Goal: Download file/media

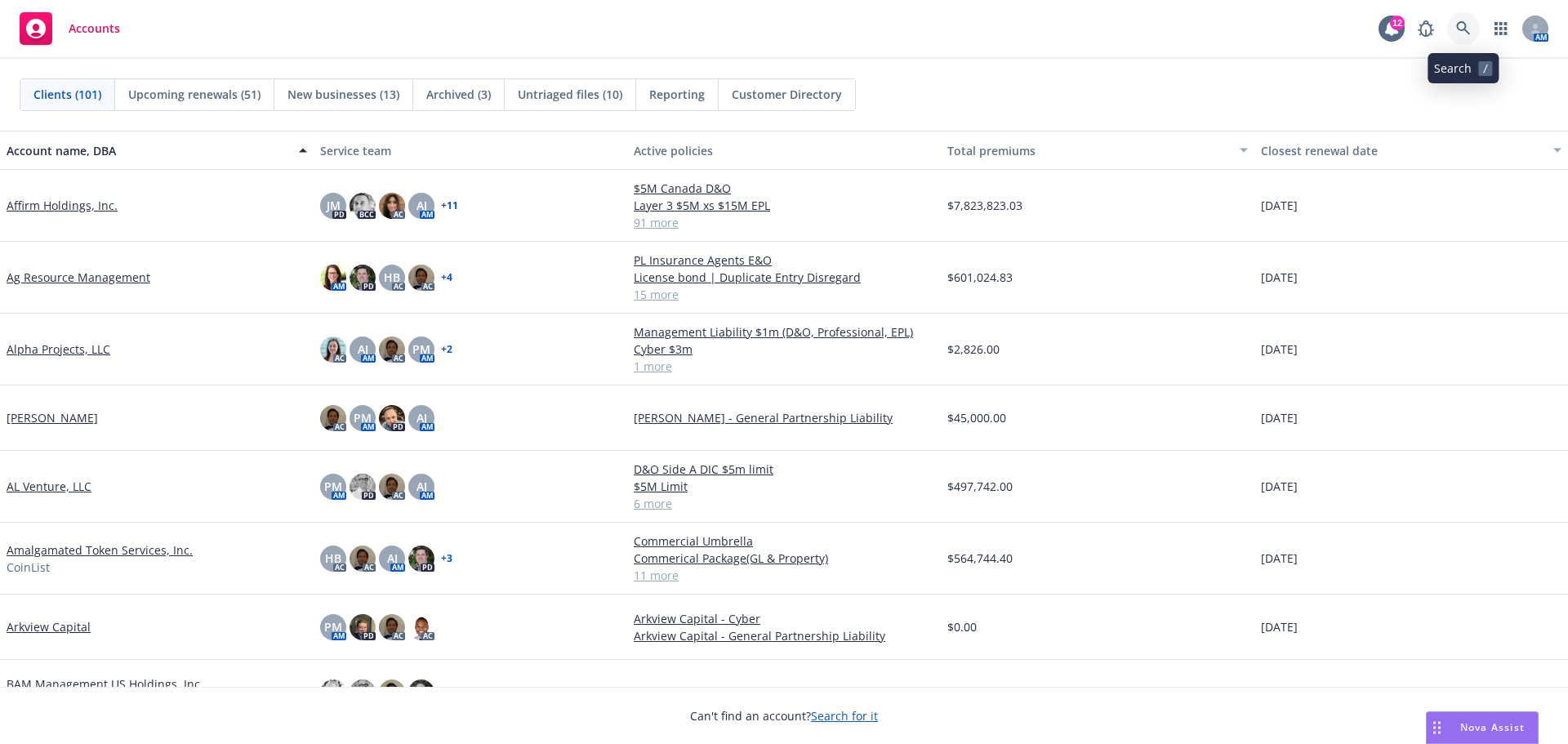
click at [1455, 24] on link at bounding box center [1463, 28] width 32 height 32
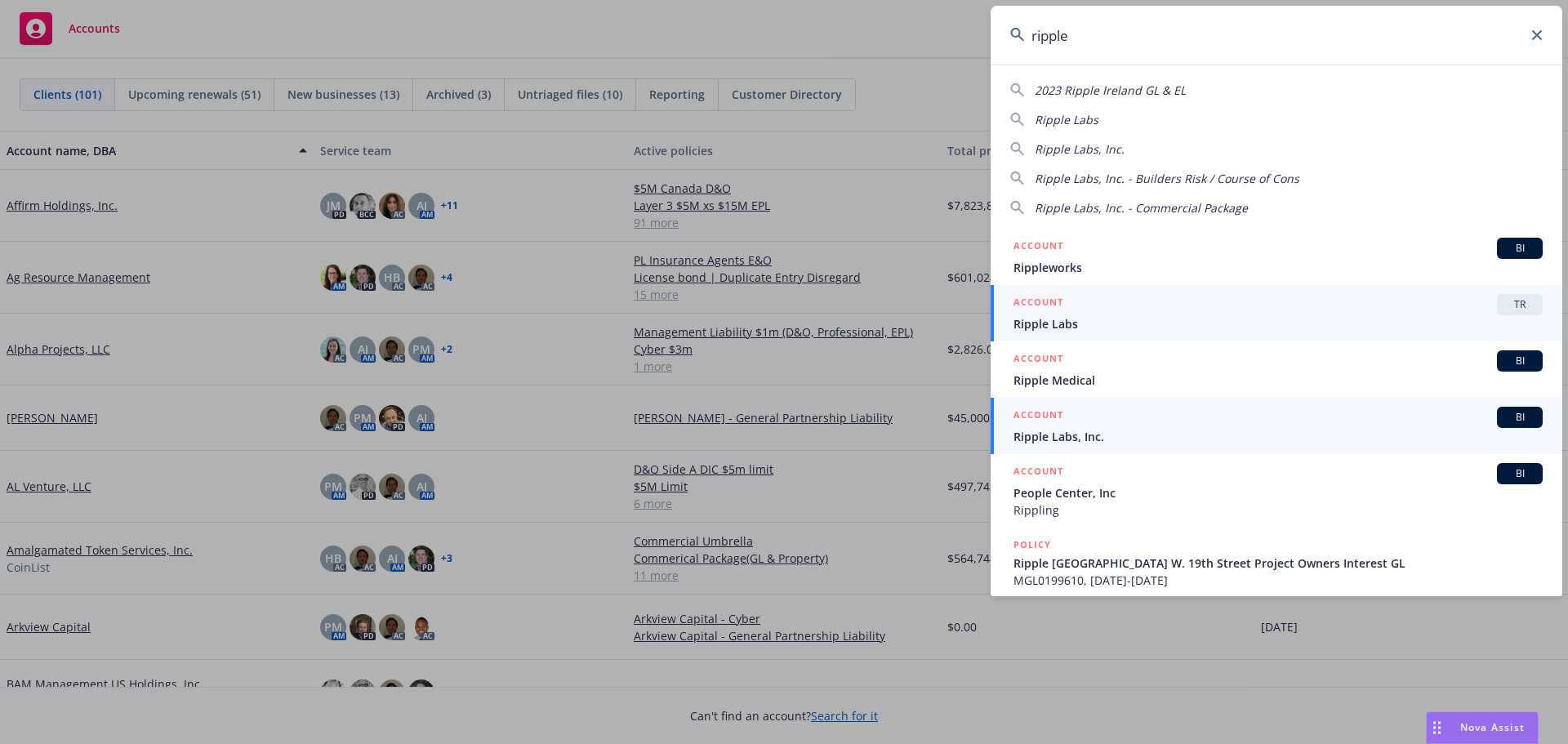
type input "ripple"
click at [1071, 437] on span "Ripple Labs, Inc." at bounding box center [1277, 436] width 529 height 17
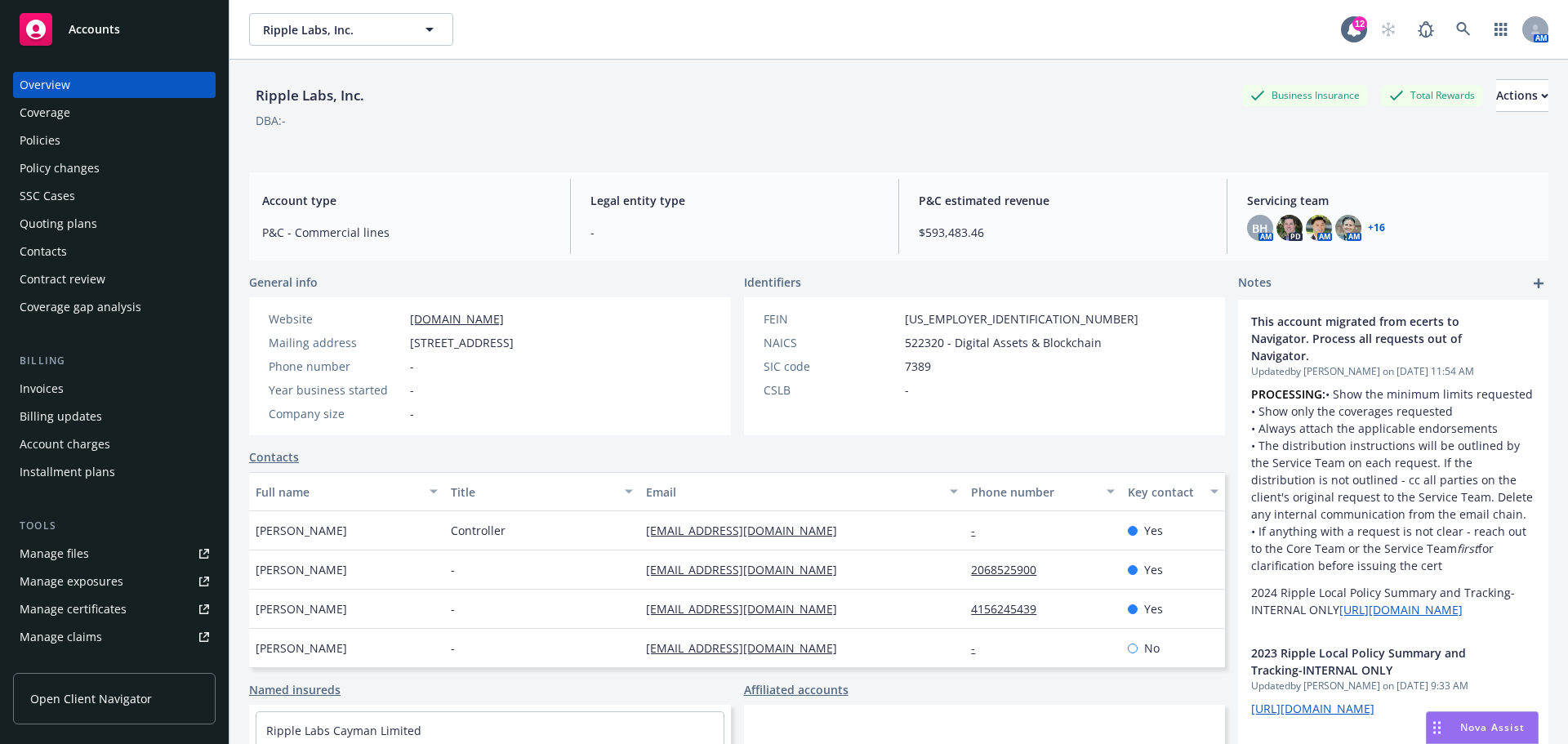
click at [47, 136] on div "Policies" at bounding box center [40, 140] width 41 height 27
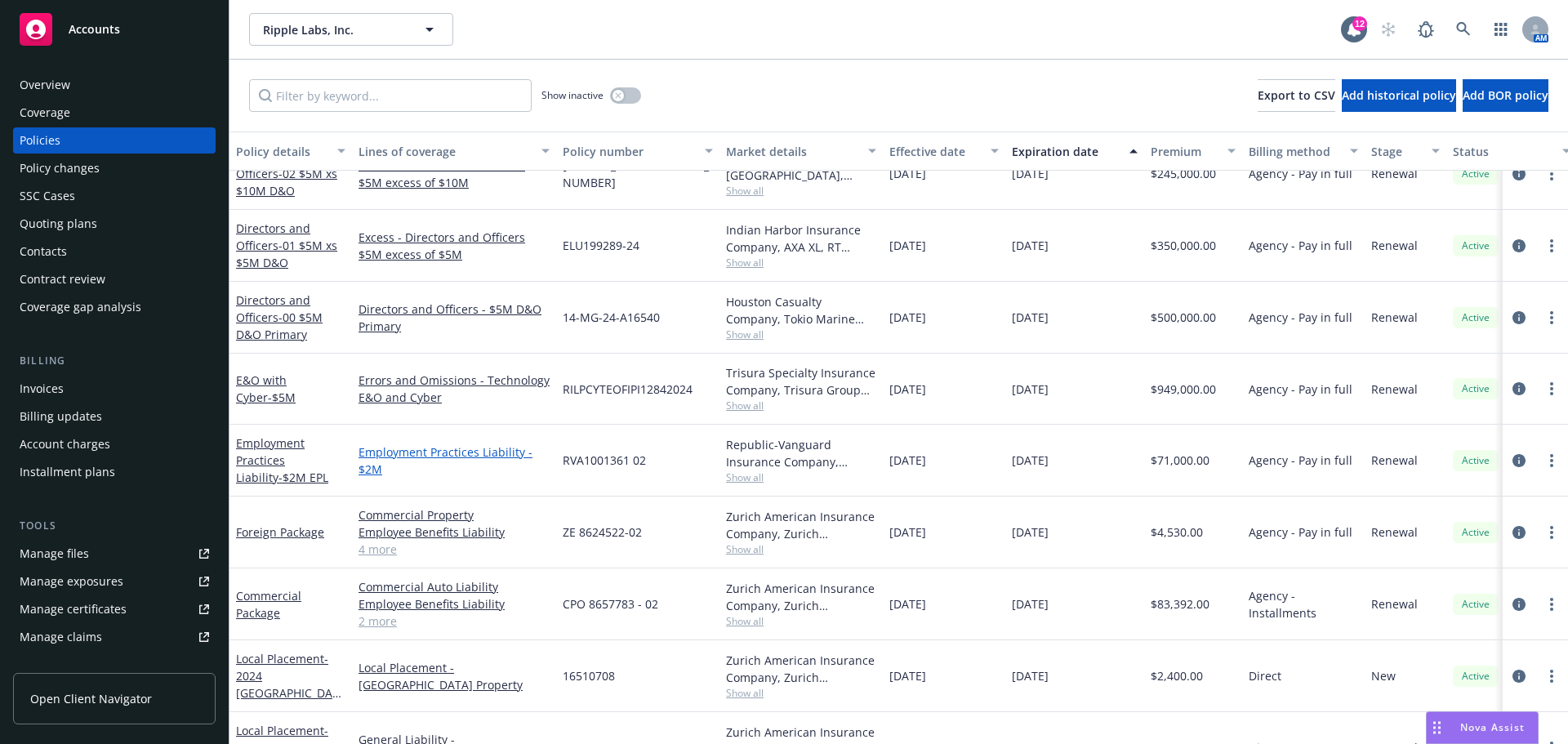
scroll to position [571, 0]
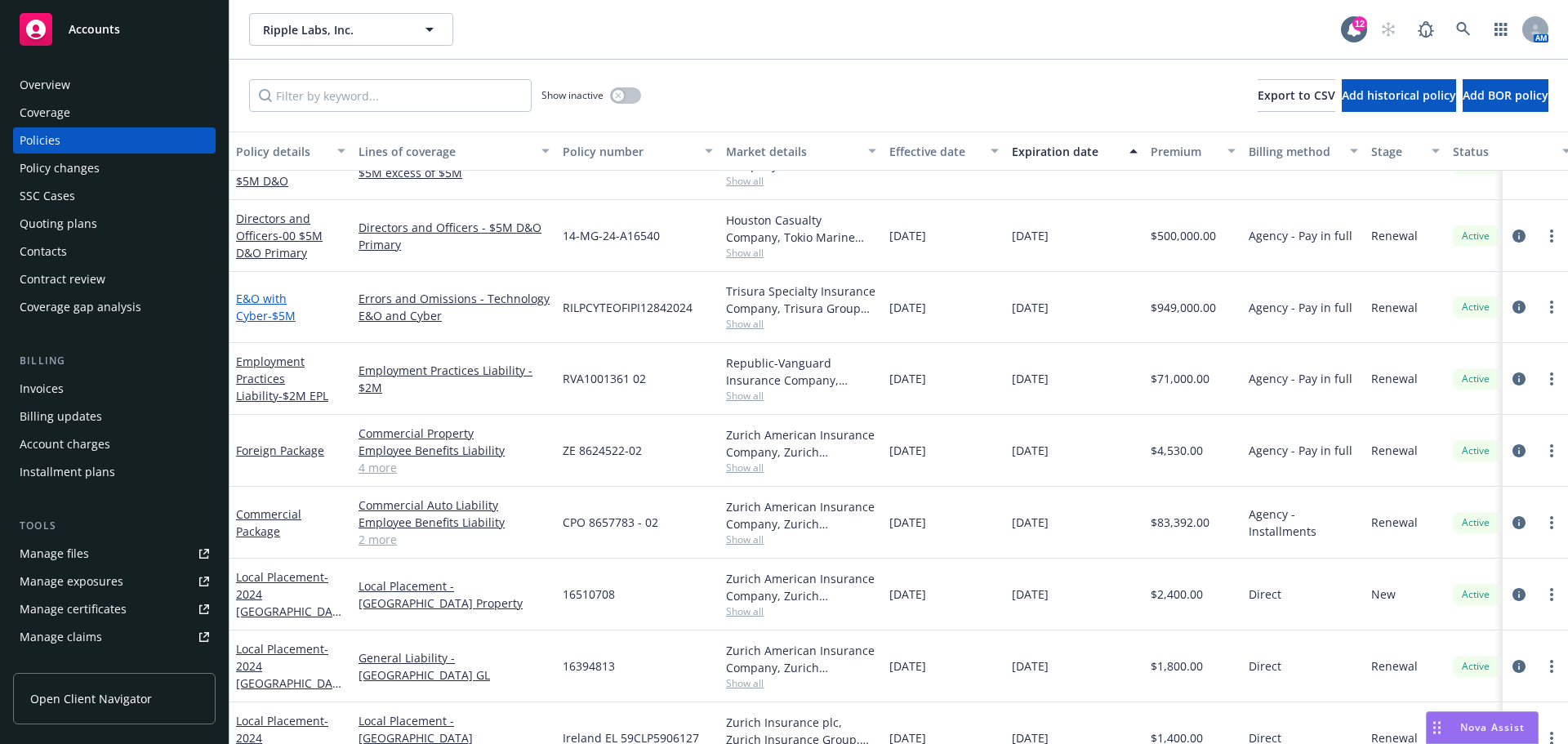
click at [288, 299] on link "E&O with Cyber - $5M" at bounding box center [266, 307] width 60 height 32
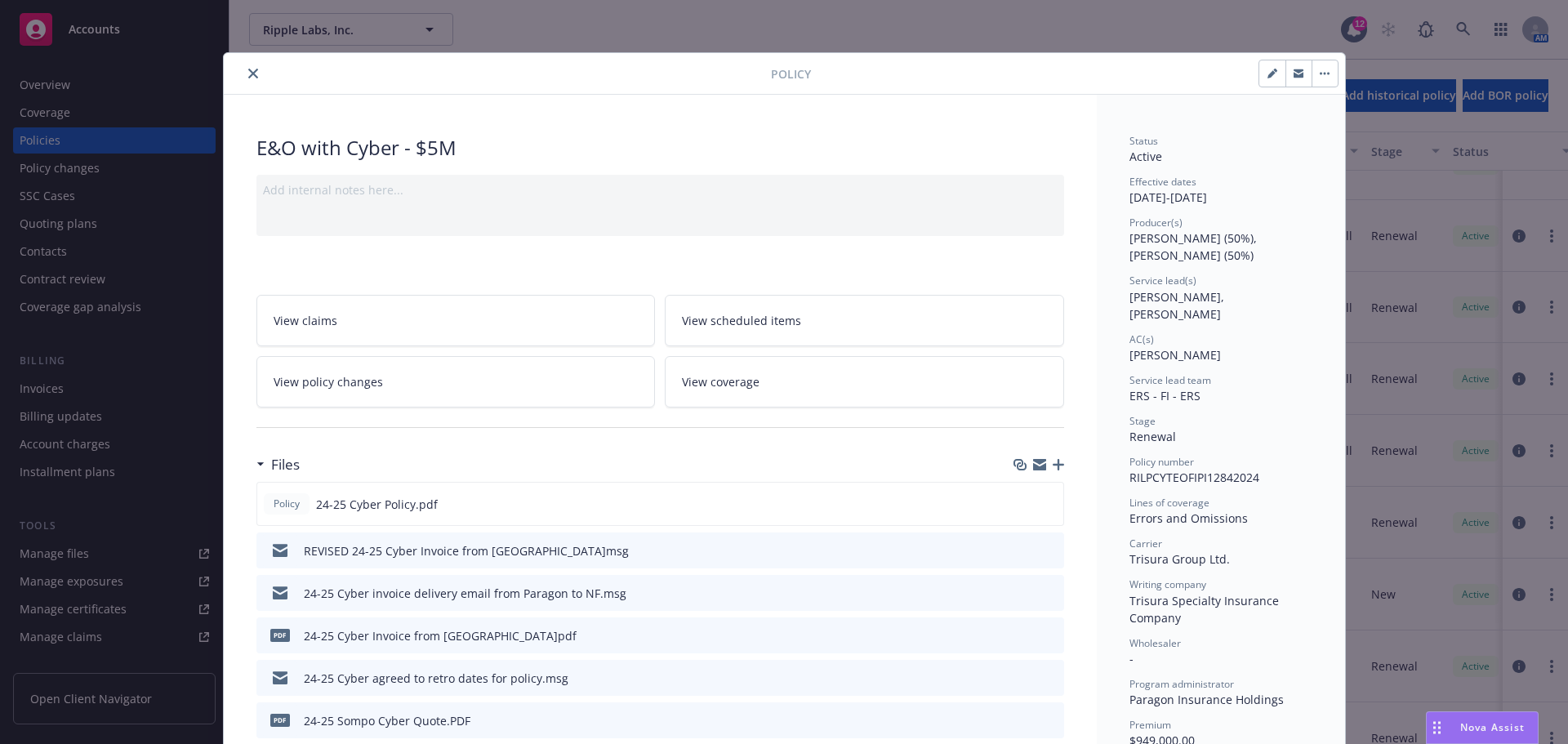
scroll to position [163, 0]
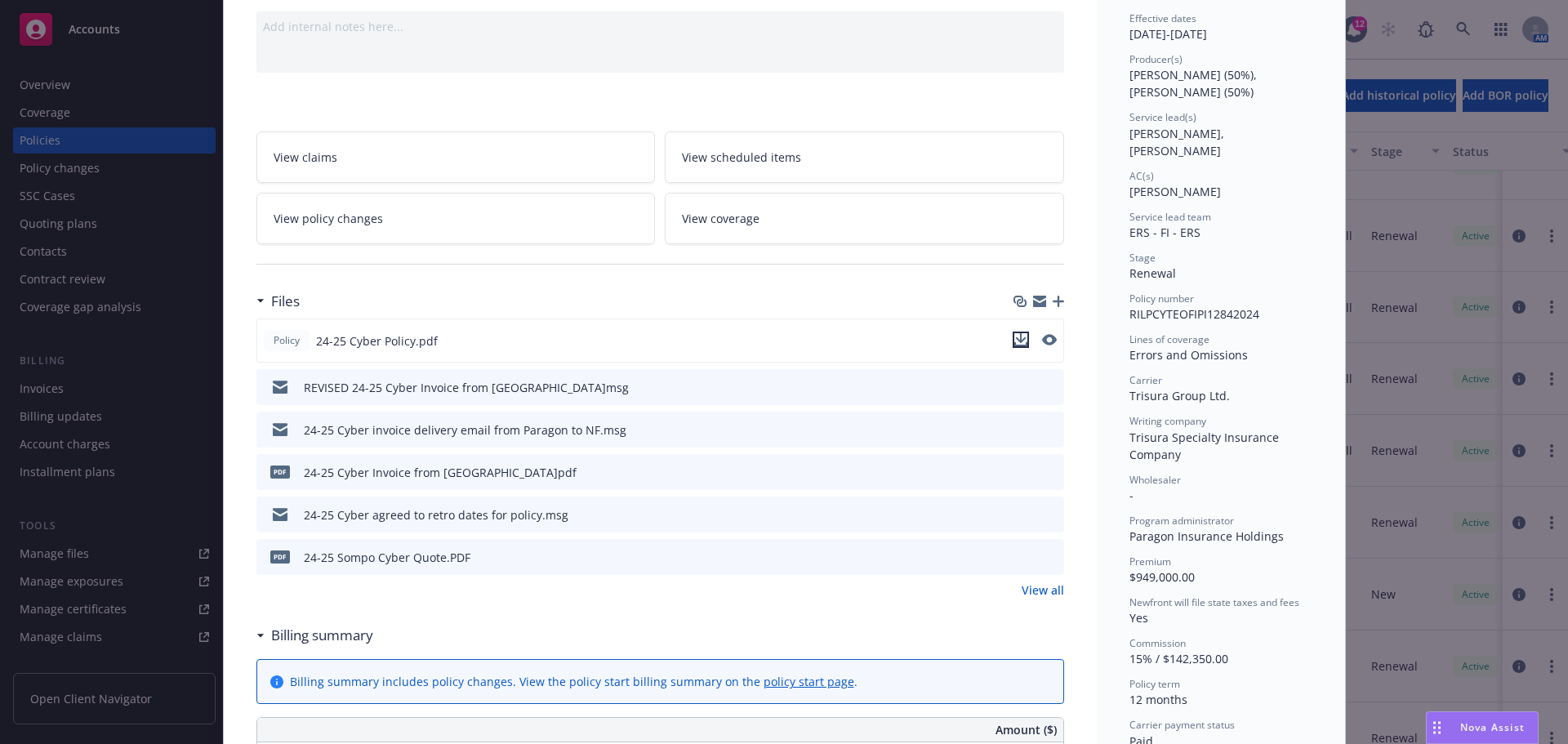
click at [1017, 340] on icon "download file" at bounding box center [1020, 340] width 13 height 13
